Goal: Transaction & Acquisition: Download file/media

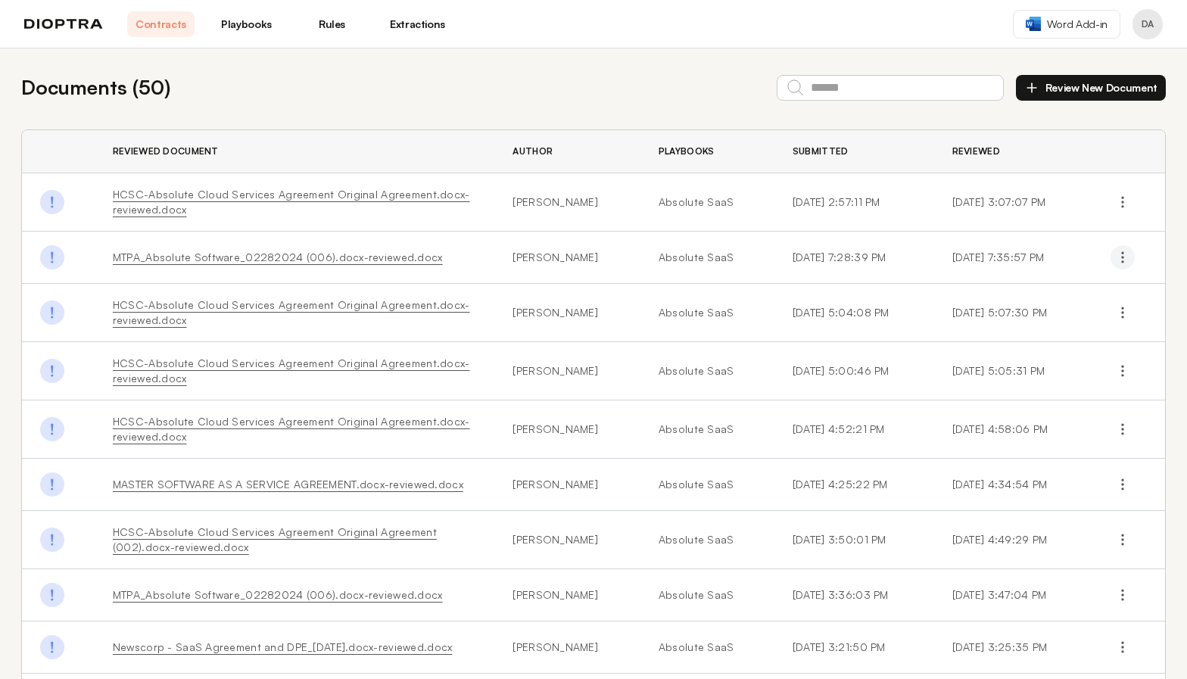
click at [1130, 256] on icon "button" at bounding box center [1122, 257] width 15 height 15
click at [1021, 296] on button "Download Original" at bounding box center [1056, 292] width 138 height 27
